Goal: Task Accomplishment & Management: Manage account settings

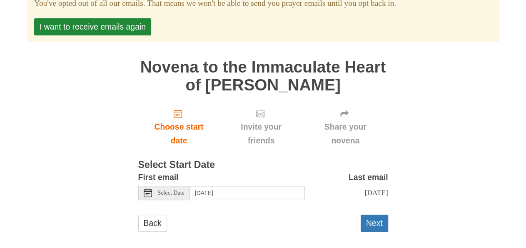
scroll to position [117, 0]
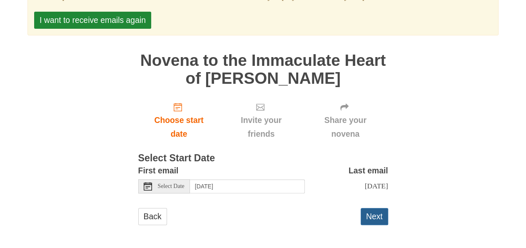
click at [375, 217] on button "Next" at bounding box center [374, 216] width 27 height 17
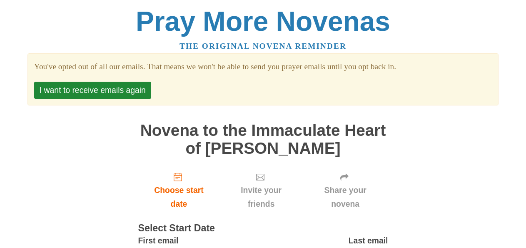
scroll to position [70, 0]
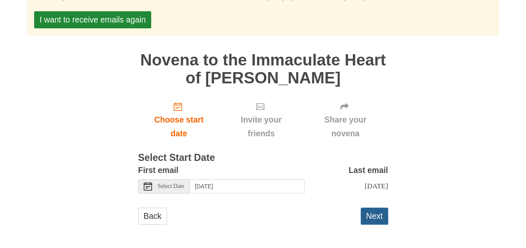
click at [370, 215] on button "Next" at bounding box center [374, 215] width 27 height 17
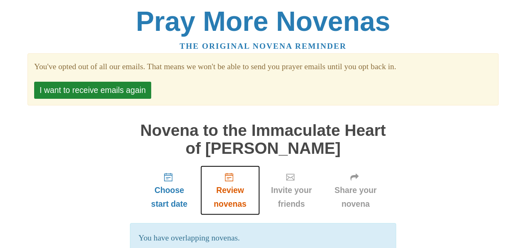
click at [230, 182] on link "Review novenas" at bounding box center [229, 190] width 59 height 50
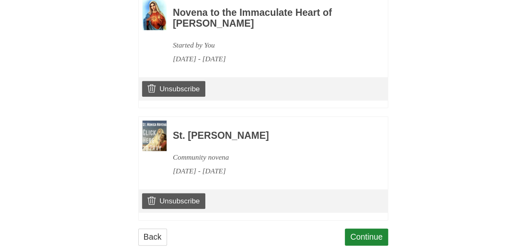
scroll to position [497, 0]
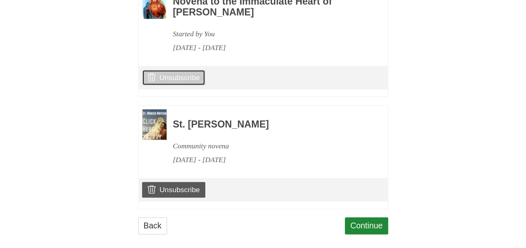
click at [169, 70] on link "Unsubscribe" at bounding box center [173, 78] width 63 height 16
